Goal: Transaction & Acquisition: Purchase product/service

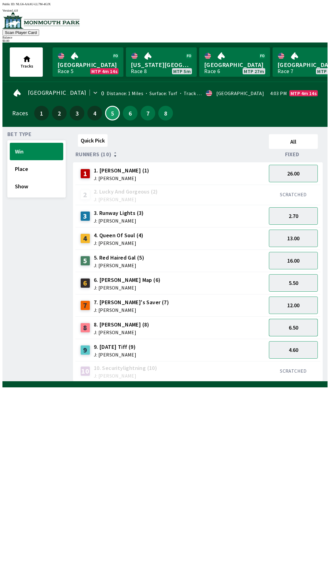
click at [298, 327] on button "6.50" at bounding box center [293, 327] width 49 height 17
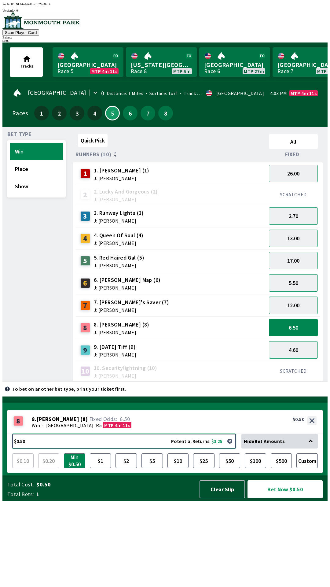
click at [39, 449] on button "$0.50 Potential Returns: $3.25" at bounding box center [124, 441] width 224 height 15
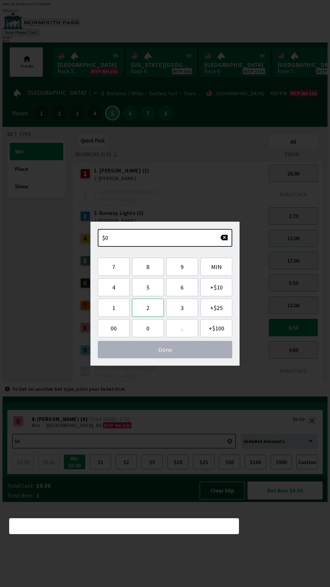
click at [149, 310] on button "2" at bounding box center [148, 308] width 32 height 18
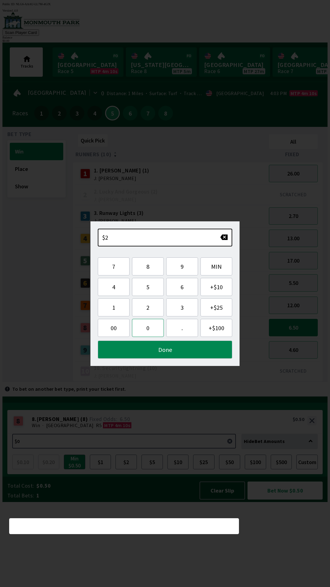
click at [148, 329] on button "0" at bounding box center [148, 328] width 32 height 18
click at [167, 357] on button "Done" at bounding box center [165, 350] width 135 height 18
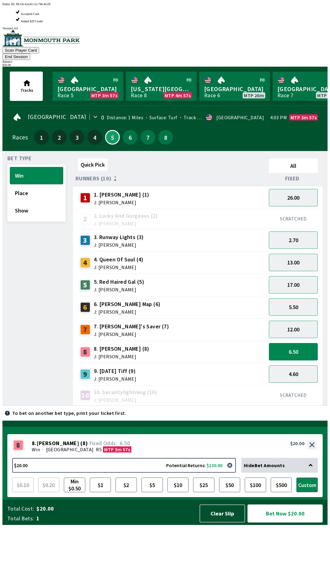
click at [296, 523] on button "Bet Now $20.00" at bounding box center [285, 514] width 75 height 18
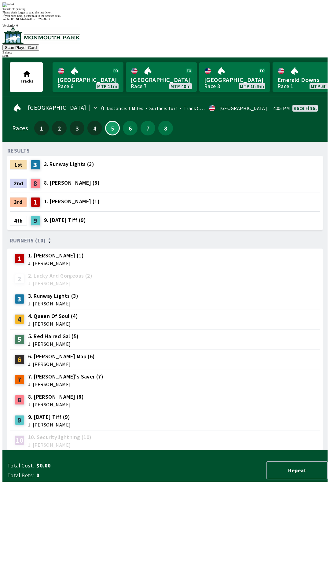
click at [221, 451] on div "RESULTS 1st 3 3. Runway Lights (3) 2nd 8 8. [PERSON_NAME] (8) 3rd 1 1. [PERSON_…" at bounding box center [167, 299] width 321 height 304
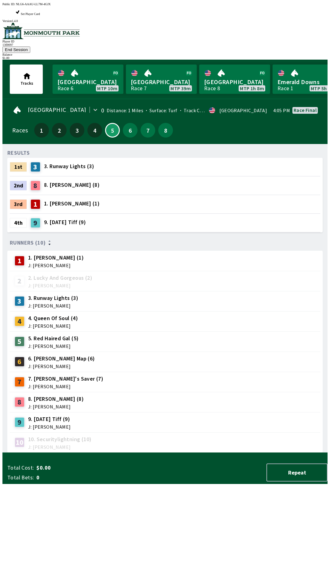
click at [175, 415] on div "9 9. [DATE] Tiff (9) J: [PERSON_NAME]" at bounding box center [165, 422] width 306 height 15
click at [127, 123] on button "6" at bounding box center [130, 130] width 15 height 15
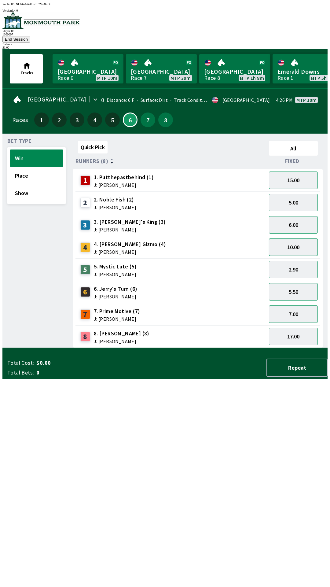
click at [300, 239] on button "10.00" at bounding box center [293, 247] width 49 height 17
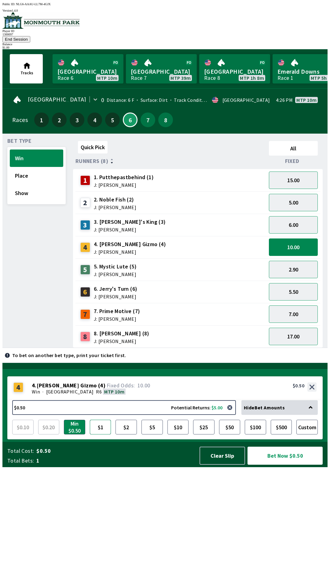
click at [103, 435] on button "$1" at bounding box center [100, 427] width 21 height 15
click at [289, 465] on button "Bet Now $1.00" at bounding box center [285, 456] width 75 height 18
